Goal: Information Seeking & Learning: Understand process/instructions

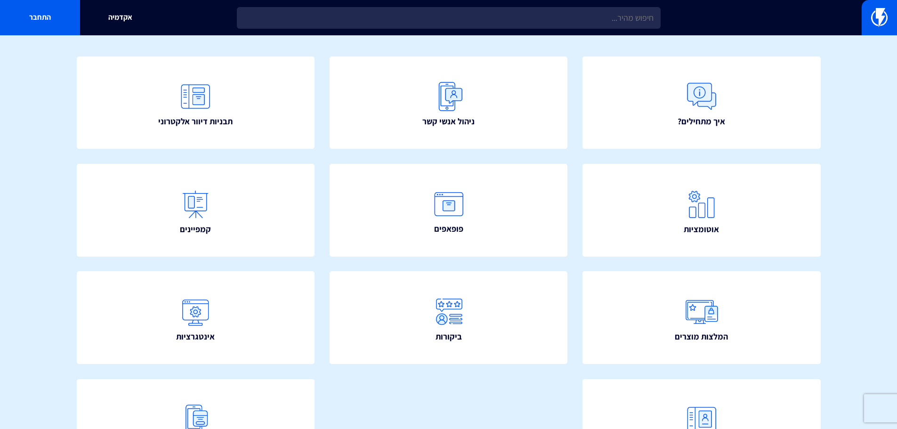
scroll to position [141, 0]
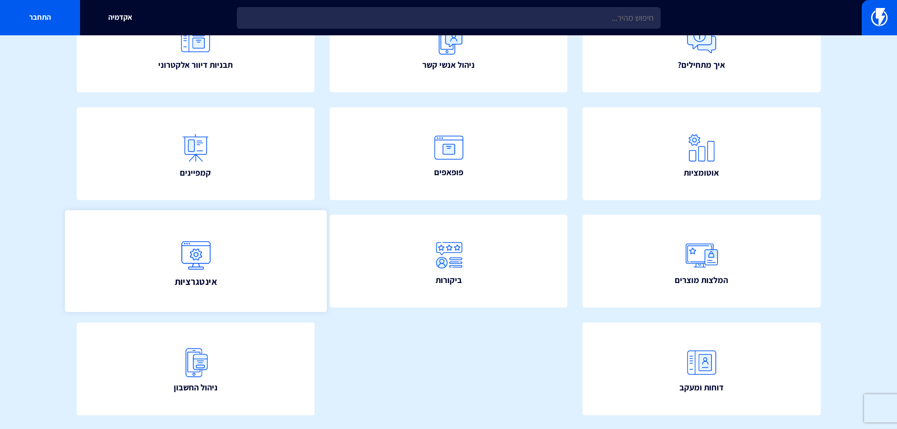
click at [231, 266] on link "אינטגרציות" at bounding box center [196, 262] width 262 height 102
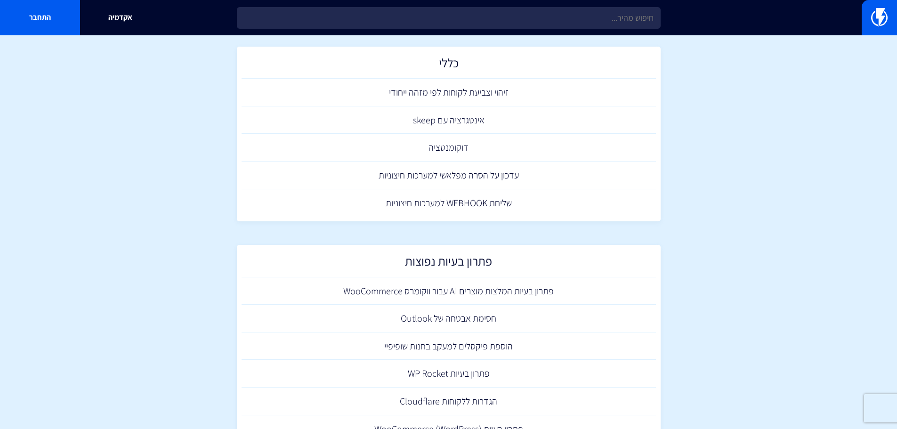
scroll to position [1644, 0]
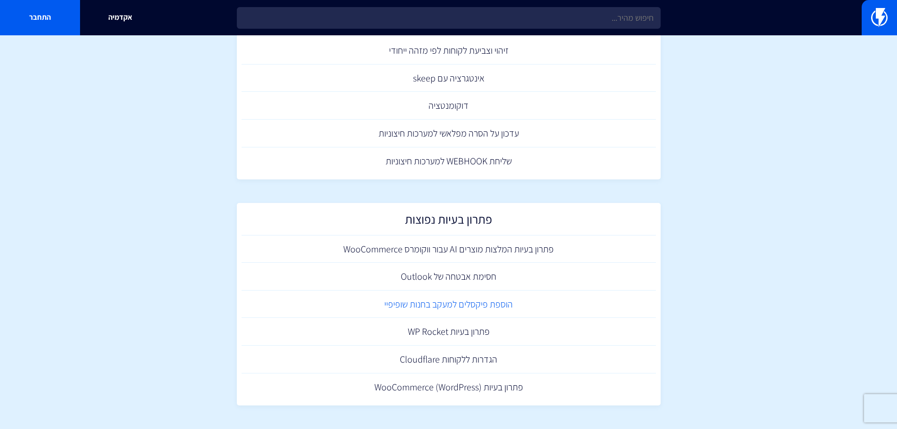
click at [498, 306] on link "הוספת פיקסלים למעקב בחנות שופיפיי" at bounding box center [449, 305] width 415 height 28
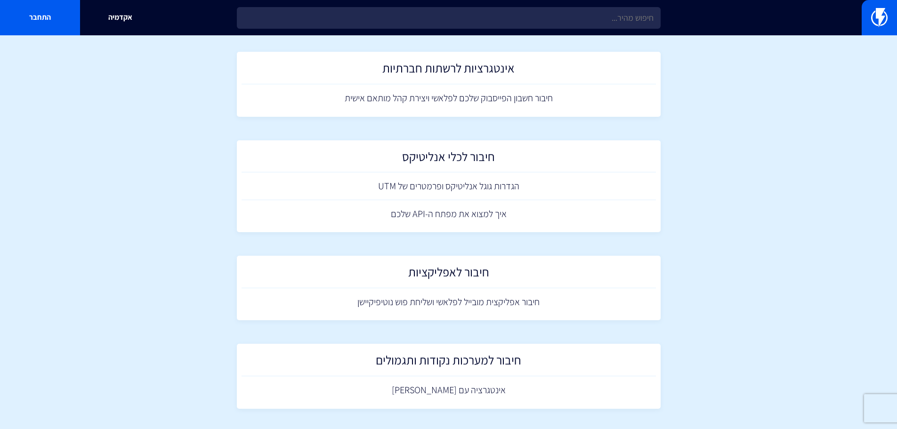
scroll to position [1125, 0]
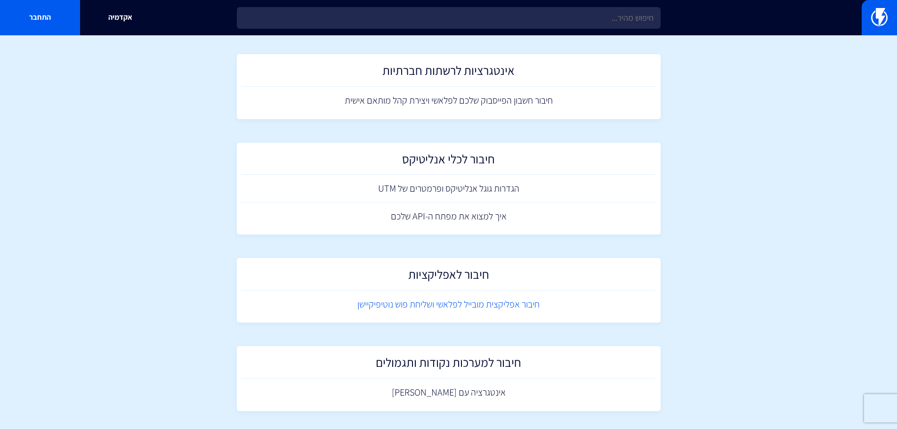
click at [456, 303] on link "חיבור אפליקצית מובייל לפלאשי ושליחת פוש נוטיפיקיישן" at bounding box center [449, 305] width 415 height 28
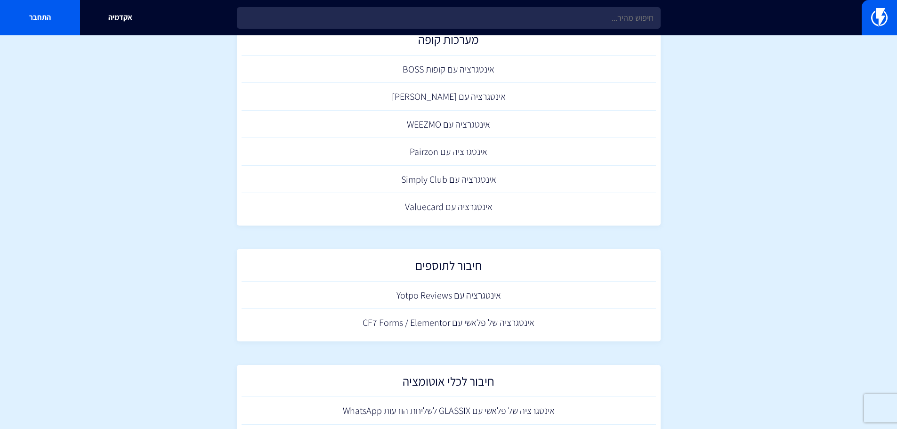
scroll to position [788, 0]
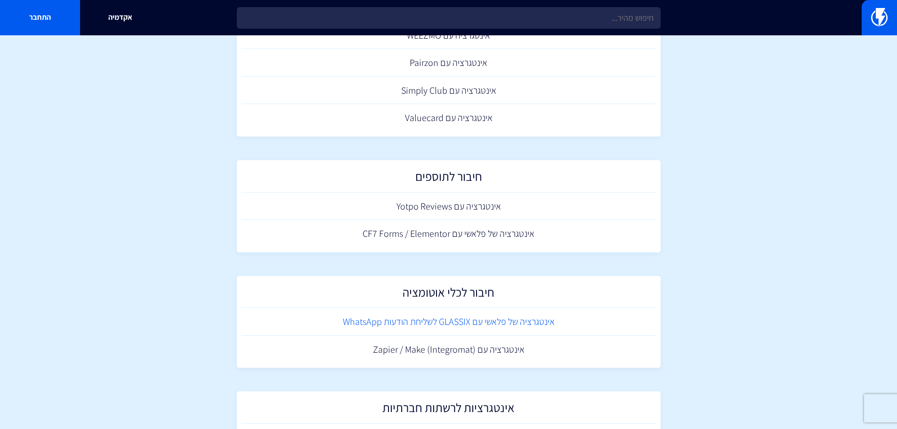
click at [518, 324] on link "אינטגרציה של פלאשי עם GLASSIX לשליחת הודעות WhatsApp" at bounding box center [449, 322] width 415 height 28
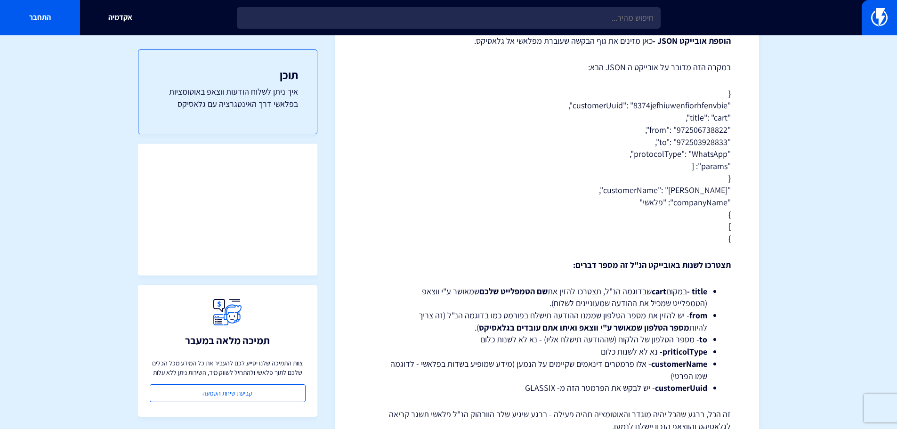
scroll to position [1335, 0]
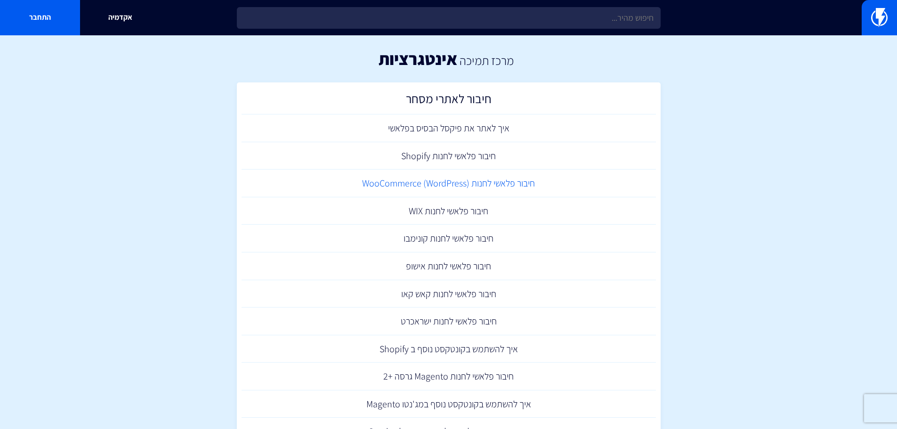
click at [442, 181] on link "חיבור פלאשי לחנות (WooCommerce (WordPress" at bounding box center [449, 184] width 415 height 28
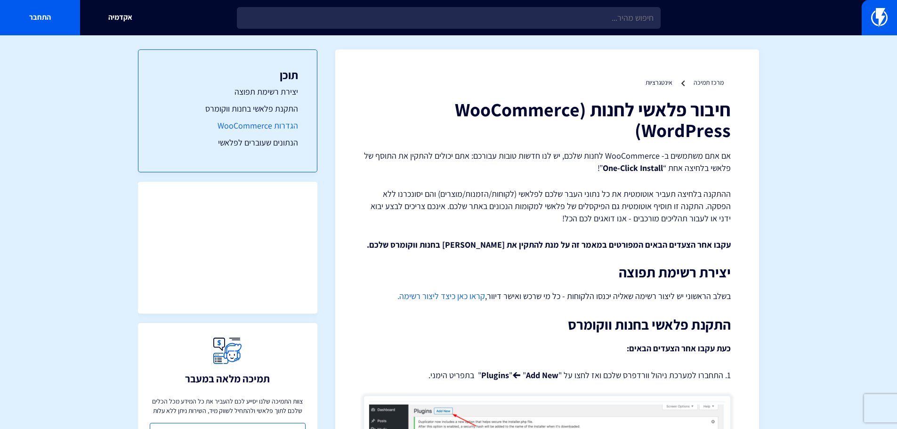
click at [263, 126] on link "הגדרות WooCommerce" at bounding box center [227, 126] width 141 height 12
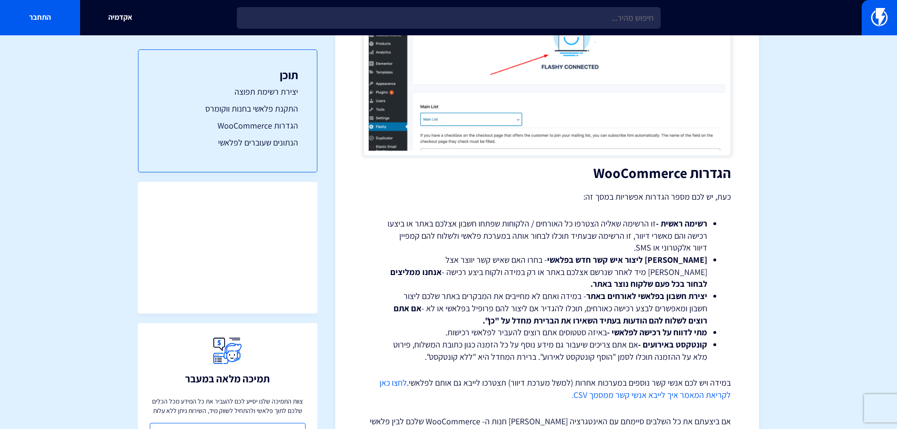
scroll to position [1485, 0]
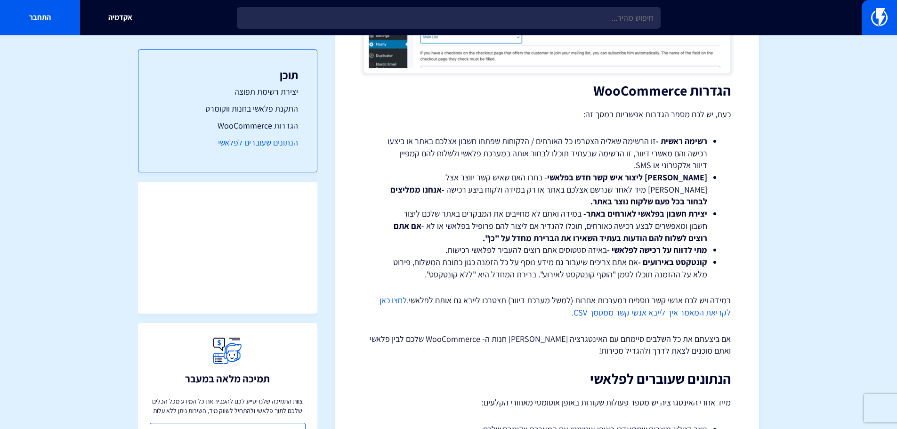
click at [269, 144] on link "הנתונים שעוברים לפלאשי" at bounding box center [227, 143] width 141 height 12
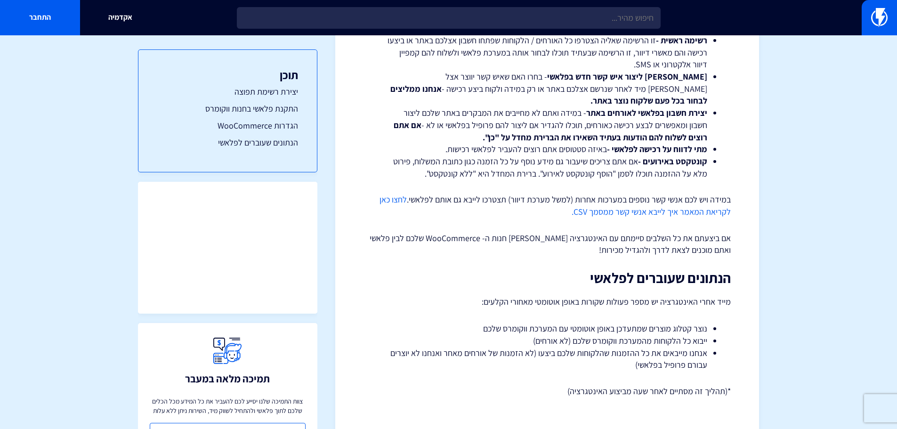
scroll to position [1587, 0]
